Goal: Transaction & Acquisition: Purchase product/service

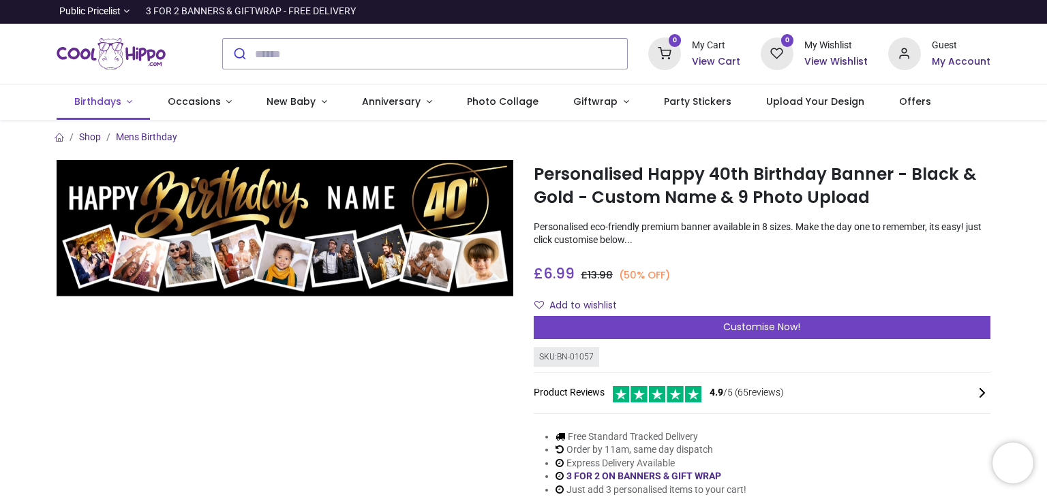
click at [95, 99] on span "Birthdays" at bounding box center [97, 102] width 47 height 14
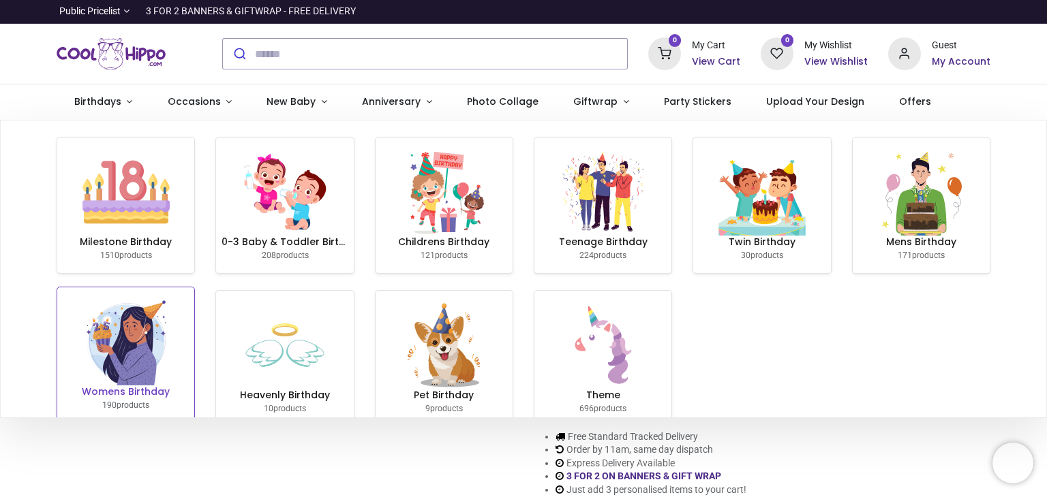
click at [107, 352] on img at bounding box center [125, 341] width 87 height 87
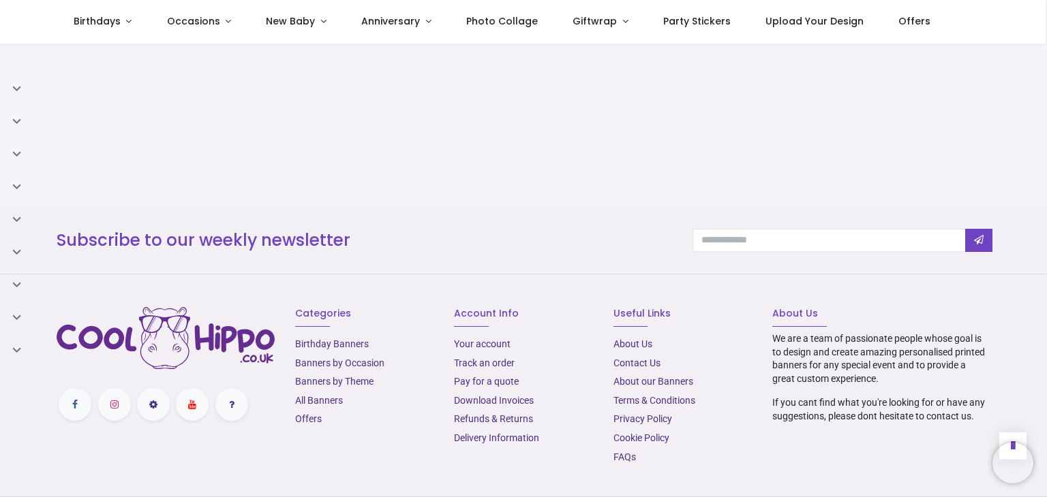
scroll to position [889, 0]
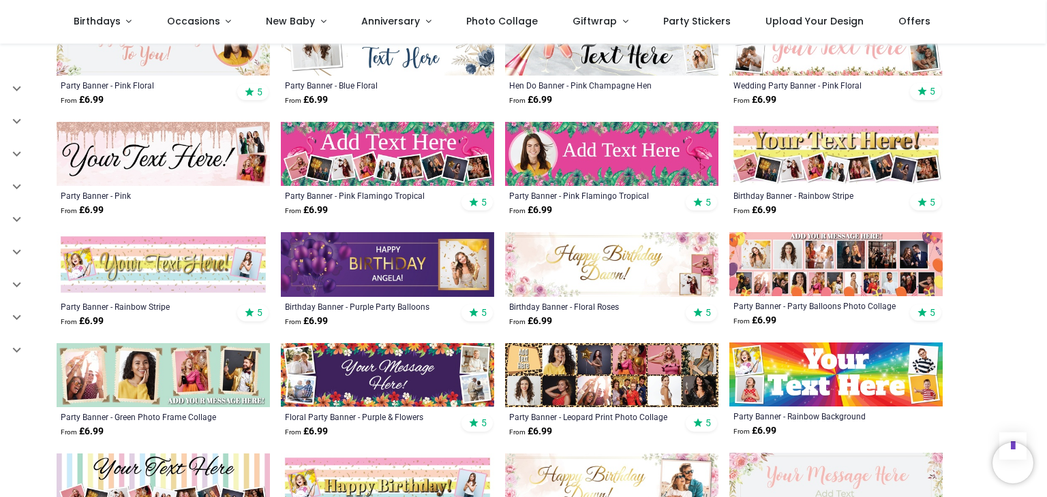
scroll to position [1298, 0]
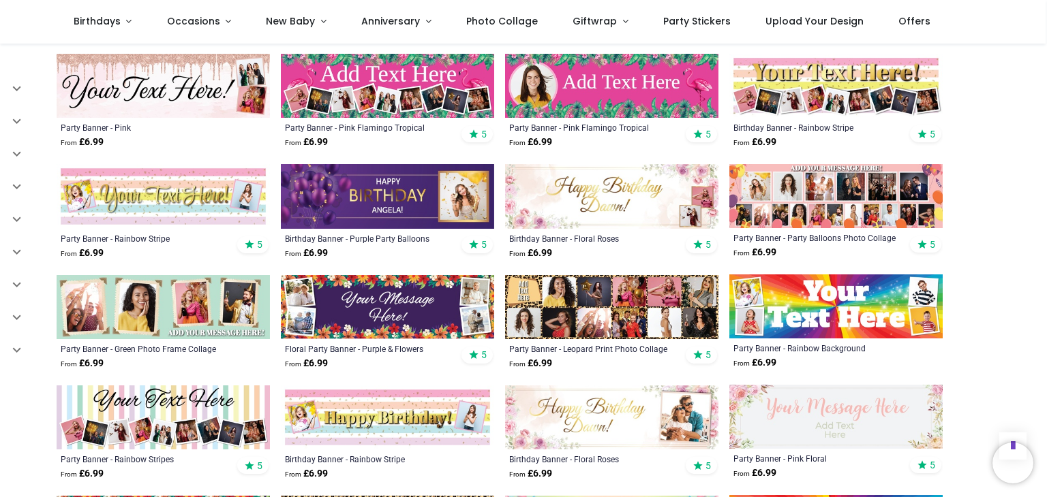
scroll to position [1025, 0]
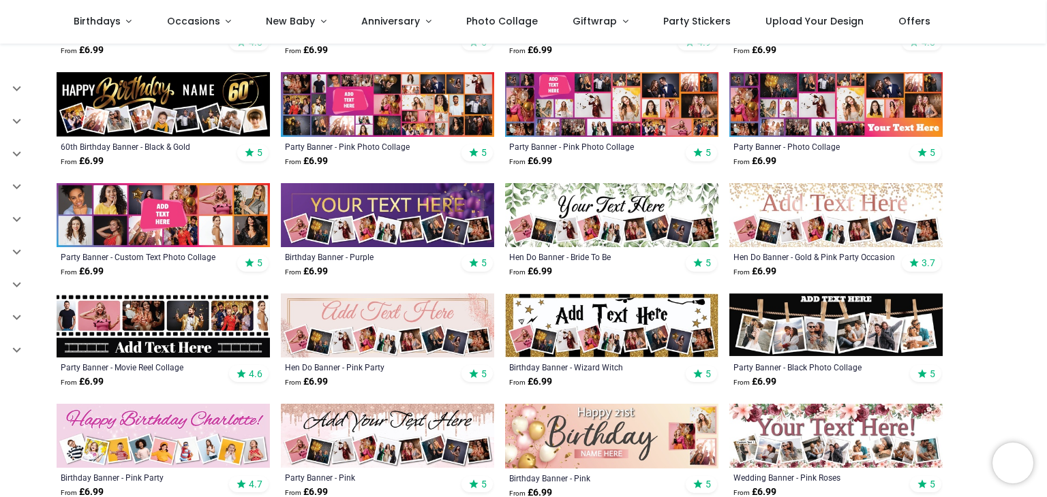
scroll to position [412, 0]
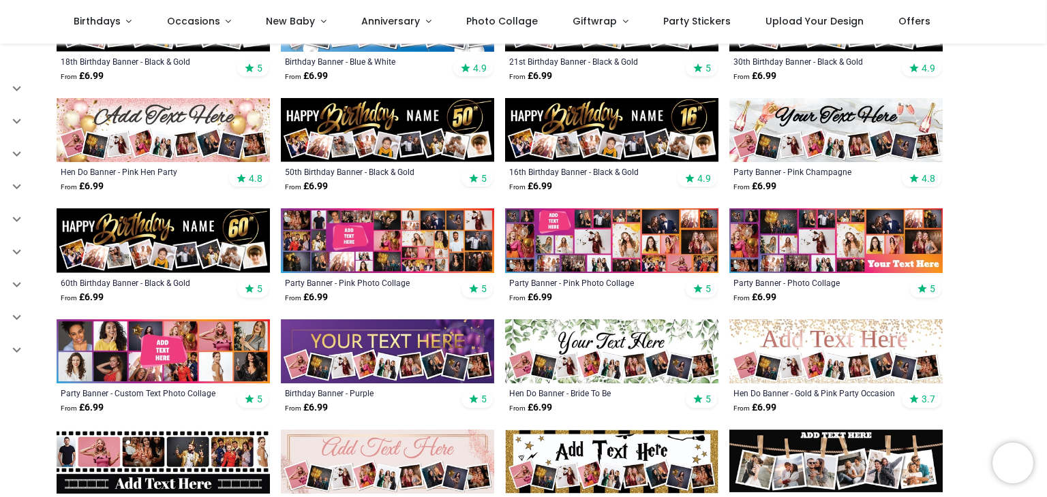
click at [596, 335] on img at bounding box center [611, 352] width 213 height 64
